Goal: Transaction & Acquisition: Purchase product/service

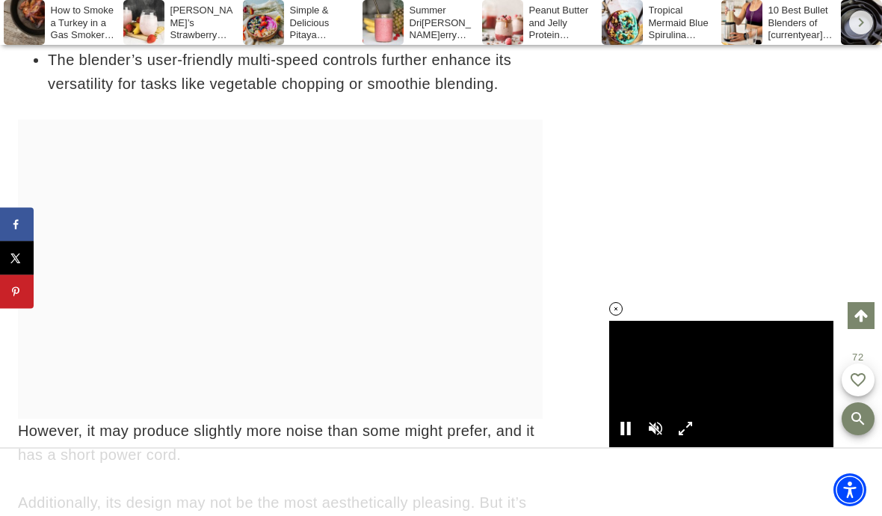
scroll to position [13814, 0]
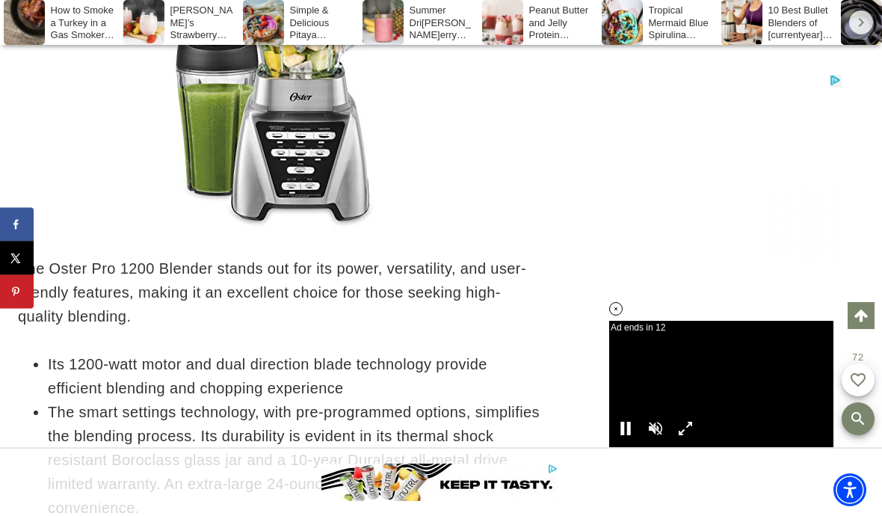
scroll to position [0, 0]
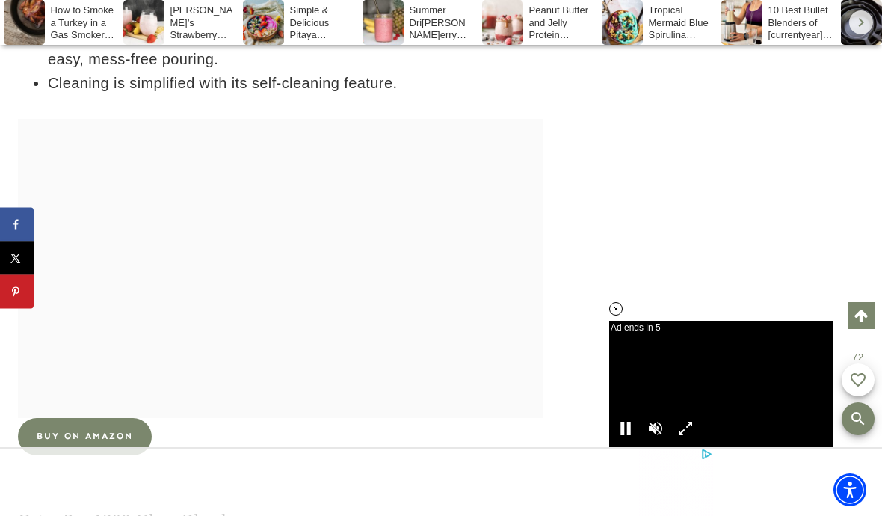
scroll to position [18660, 0]
